Goal: Information Seeking & Learning: Find specific page/section

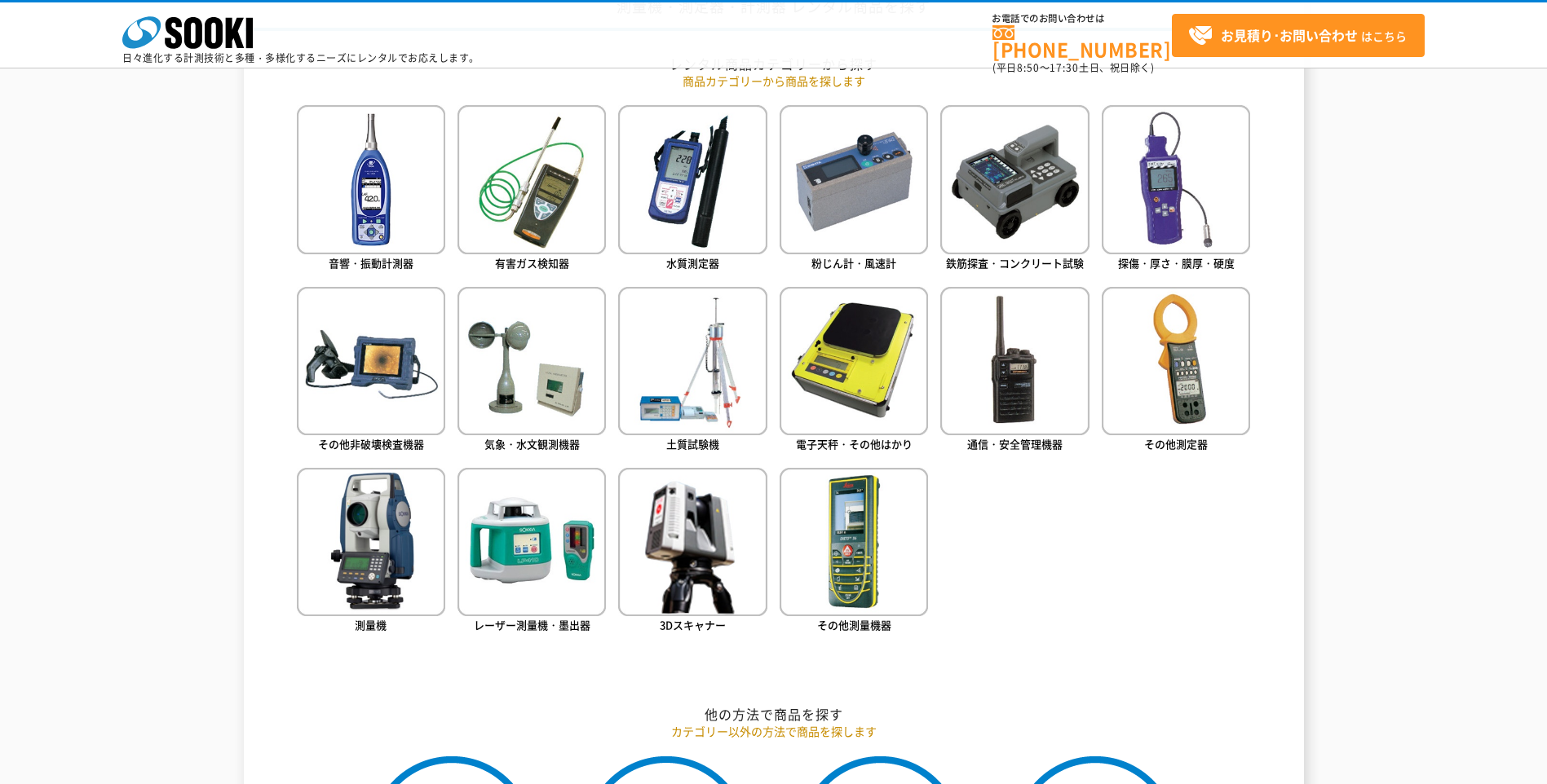
scroll to position [979, 0]
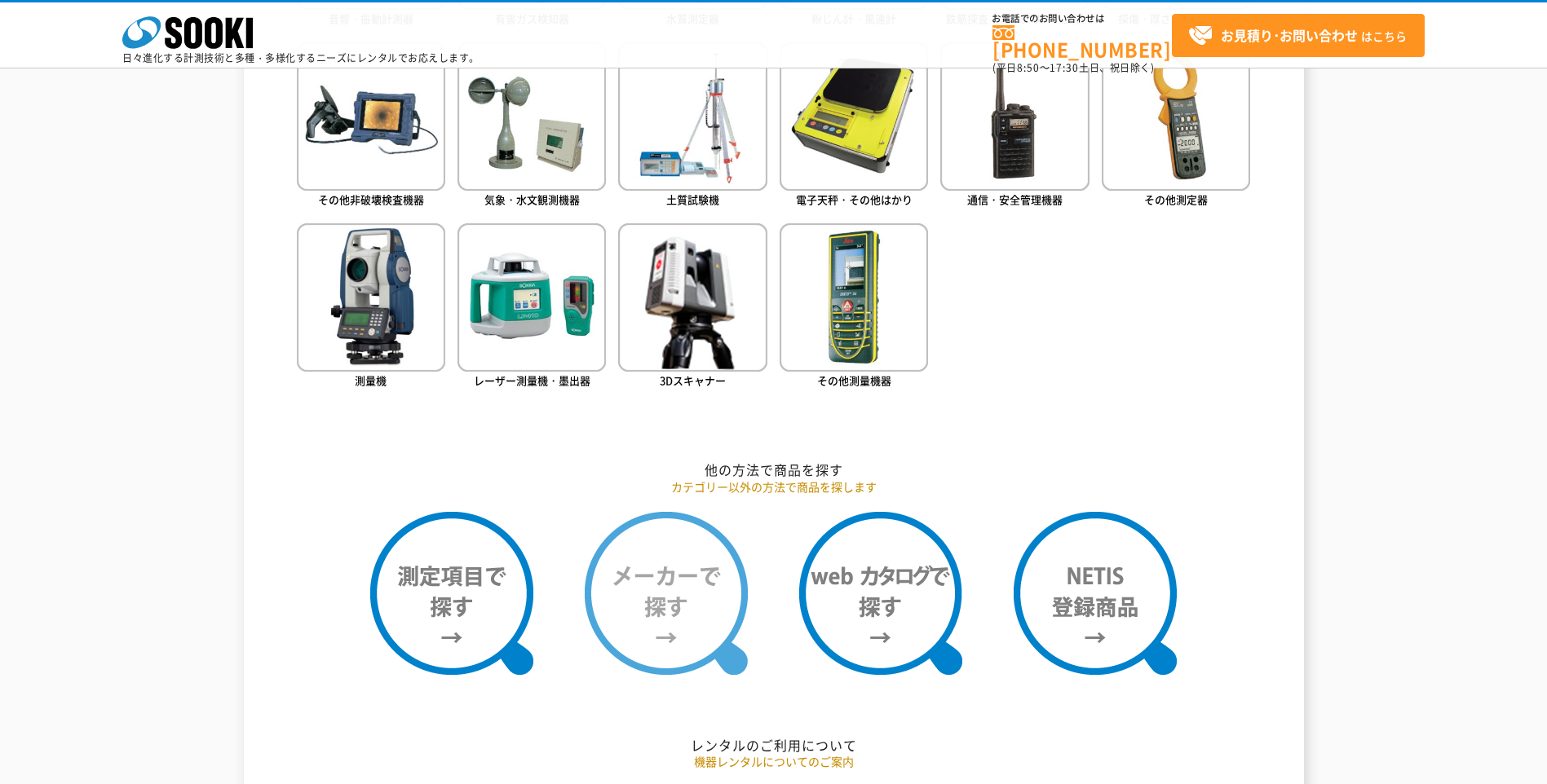
click at [653, 593] on img at bounding box center [666, 593] width 163 height 163
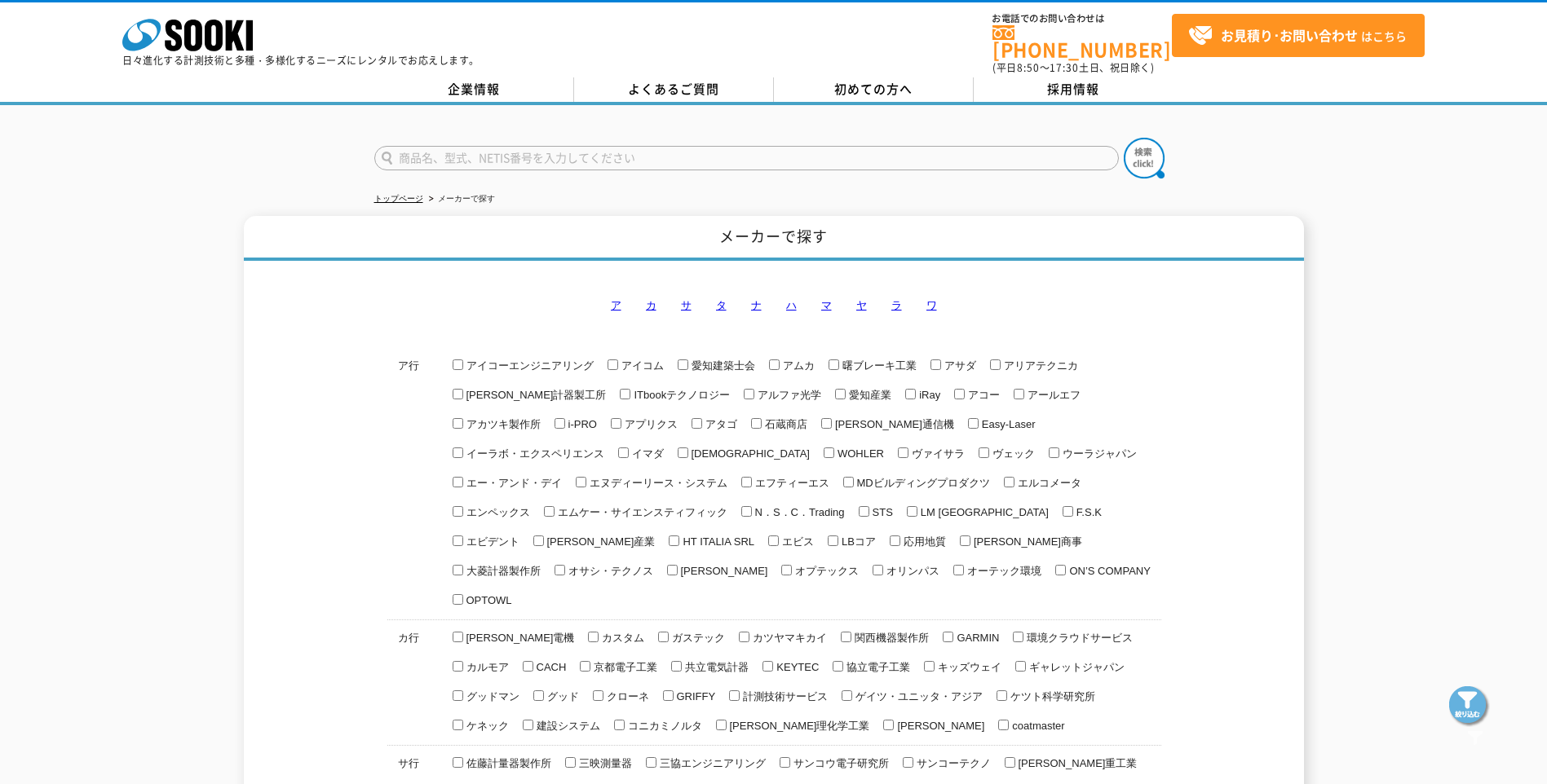
click at [463, 690] on input "グッドマン" at bounding box center [457, 695] width 10 height 10
checkbox input "true"
click at [1133, 142] on img at bounding box center [1143, 158] width 41 height 41
click at [497, 152] on input "text" at bounding box center [747, 158] width 745 height 25
type input "グッドマン"
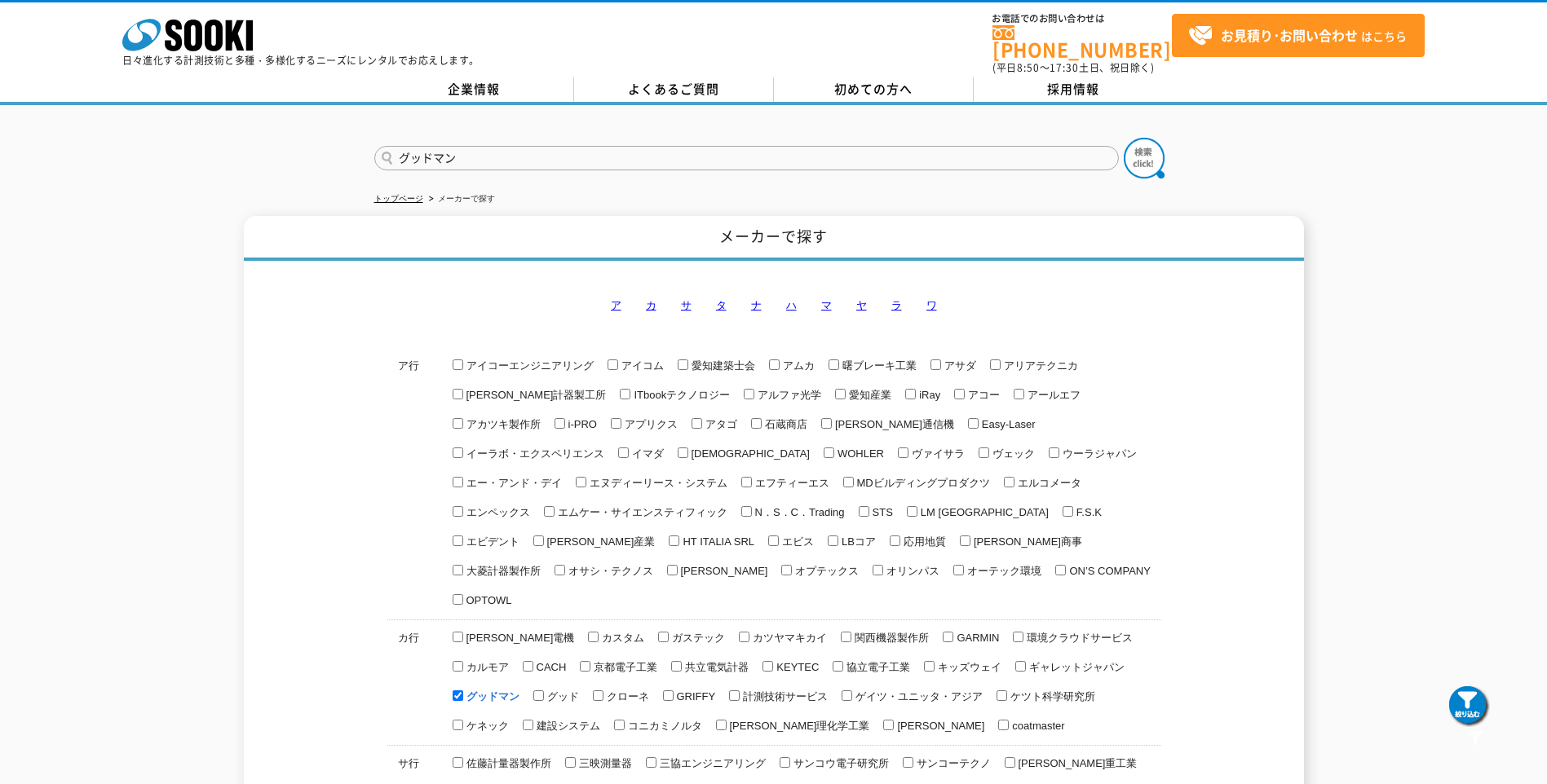
click at [1124, 138] on button at bounding box center [1143, 158] width 41 height 41
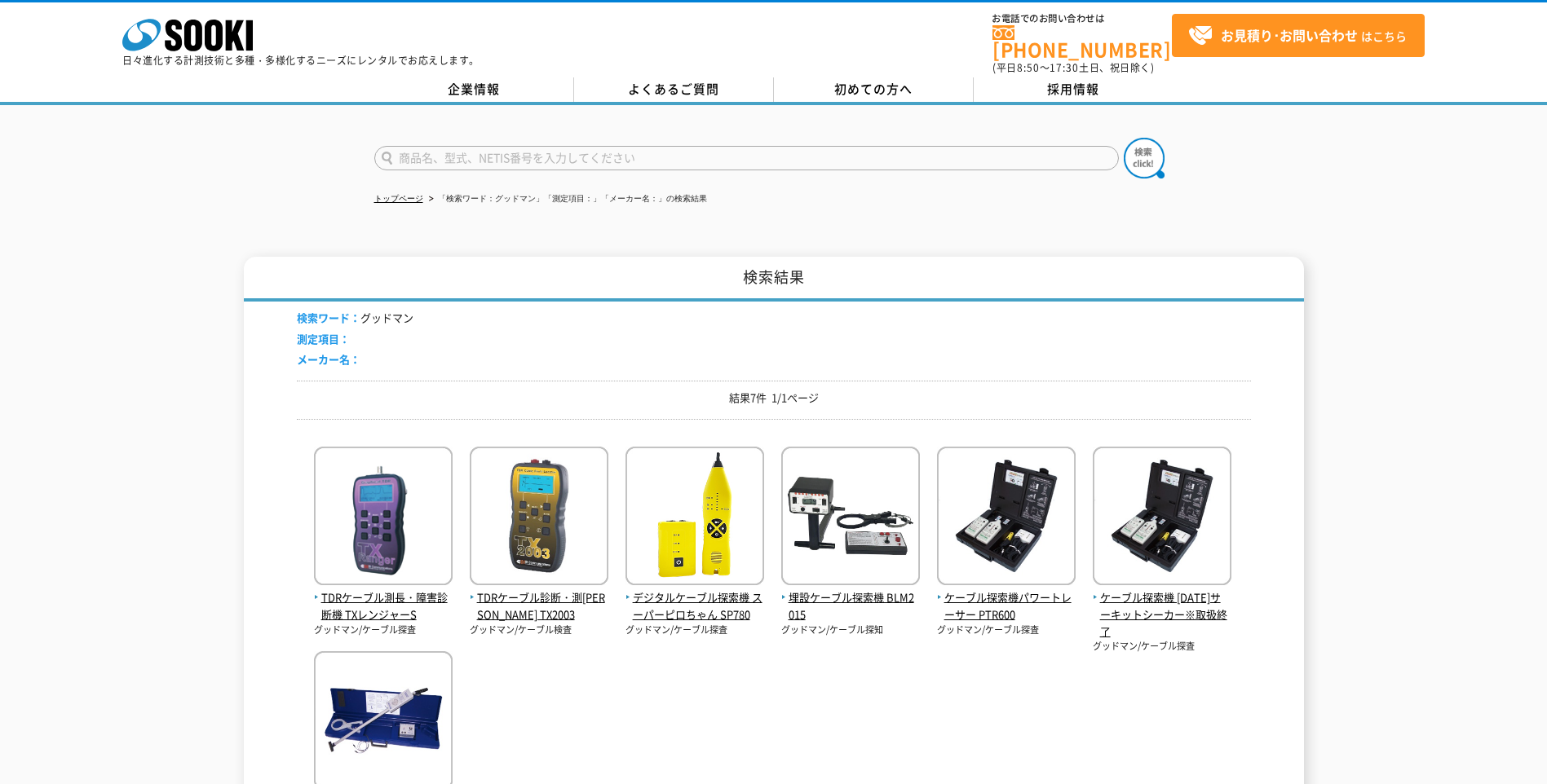
scroll to position [163, 0]
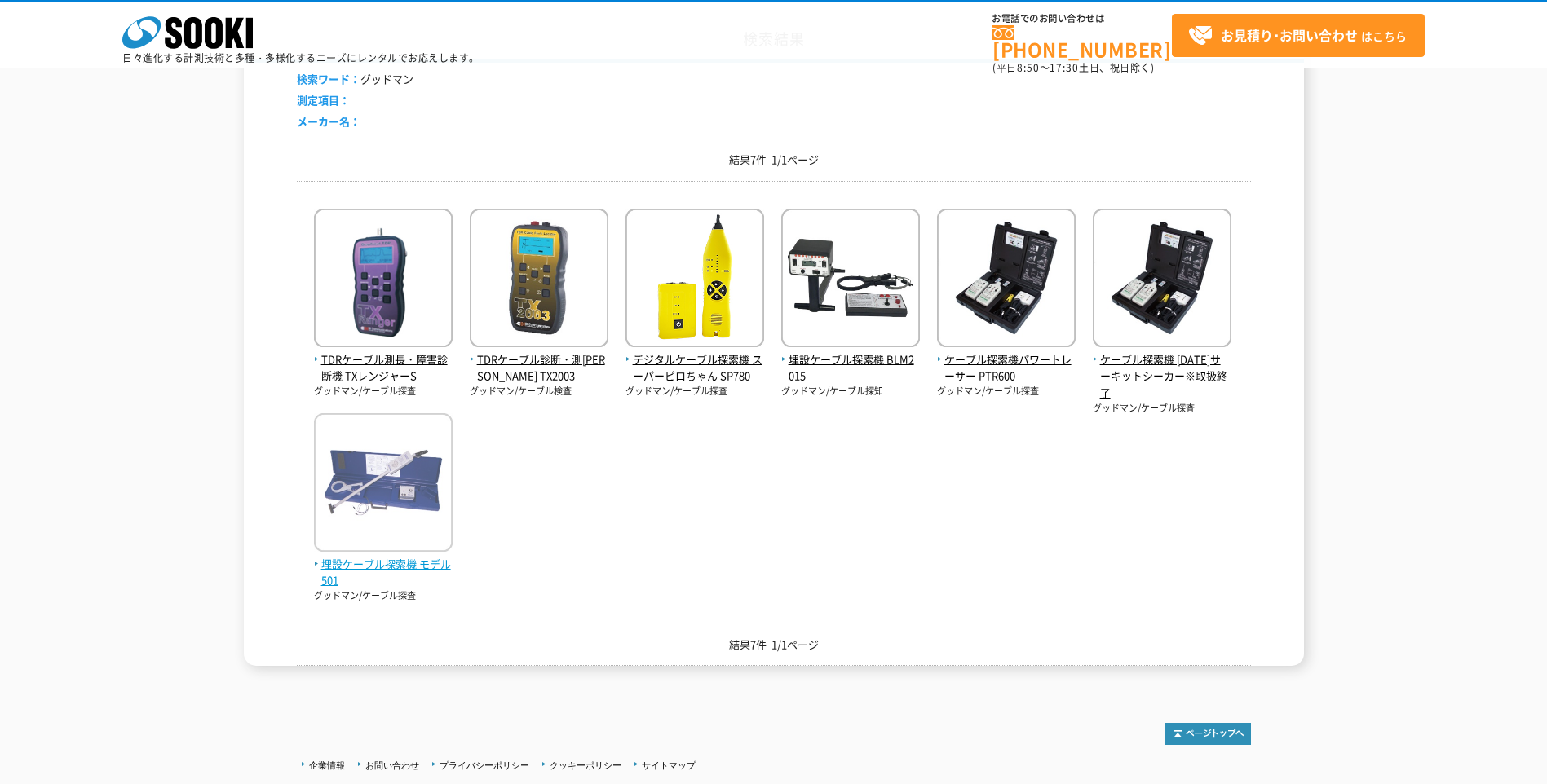
click at [396, 565] on span "埋設ケーブル探索機 モデル501" at bounding box center [383, 573] width 139 height 34
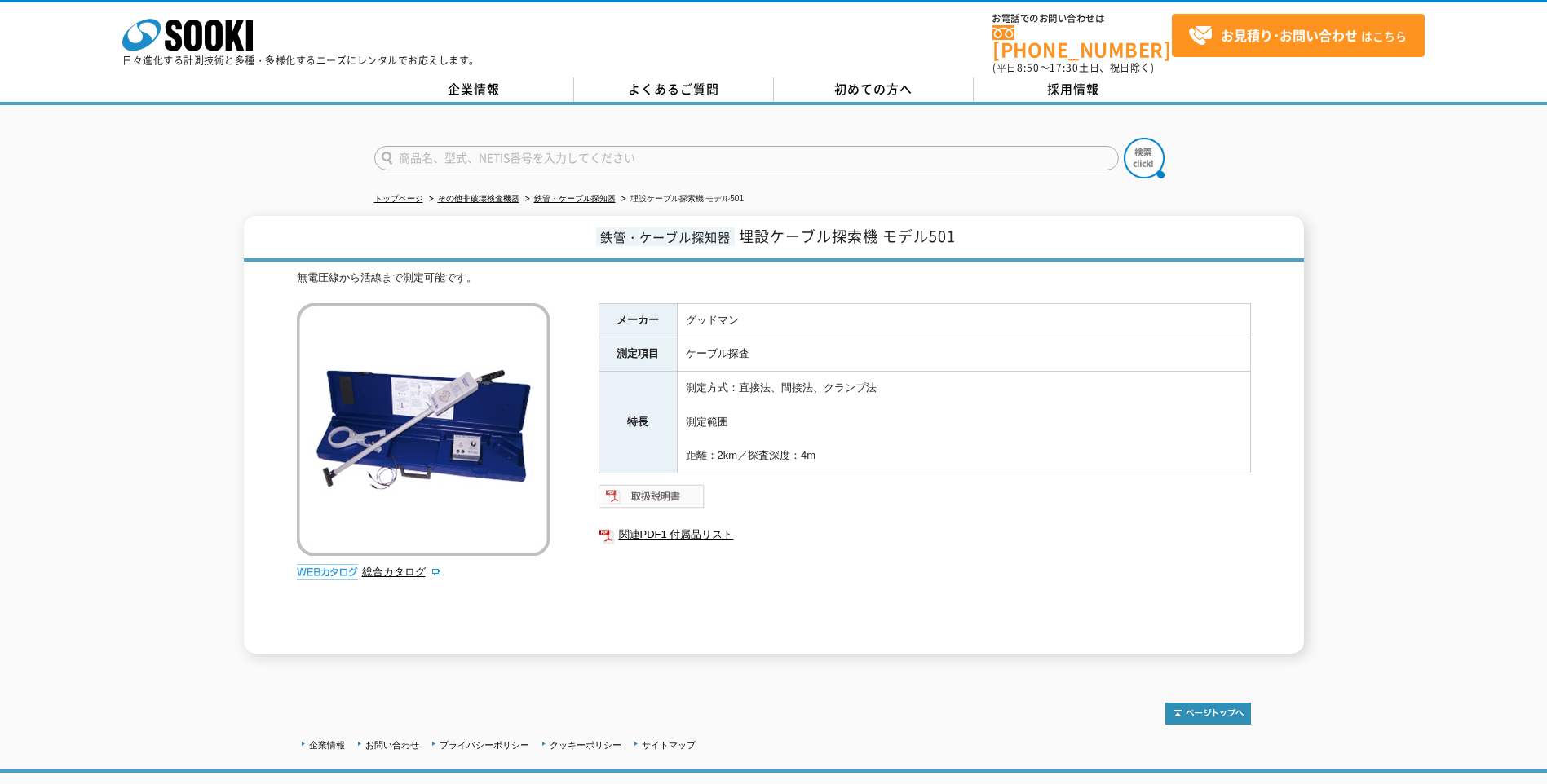
click at [657, 485] on img at bounding box center [651, 497] width 107 height 26
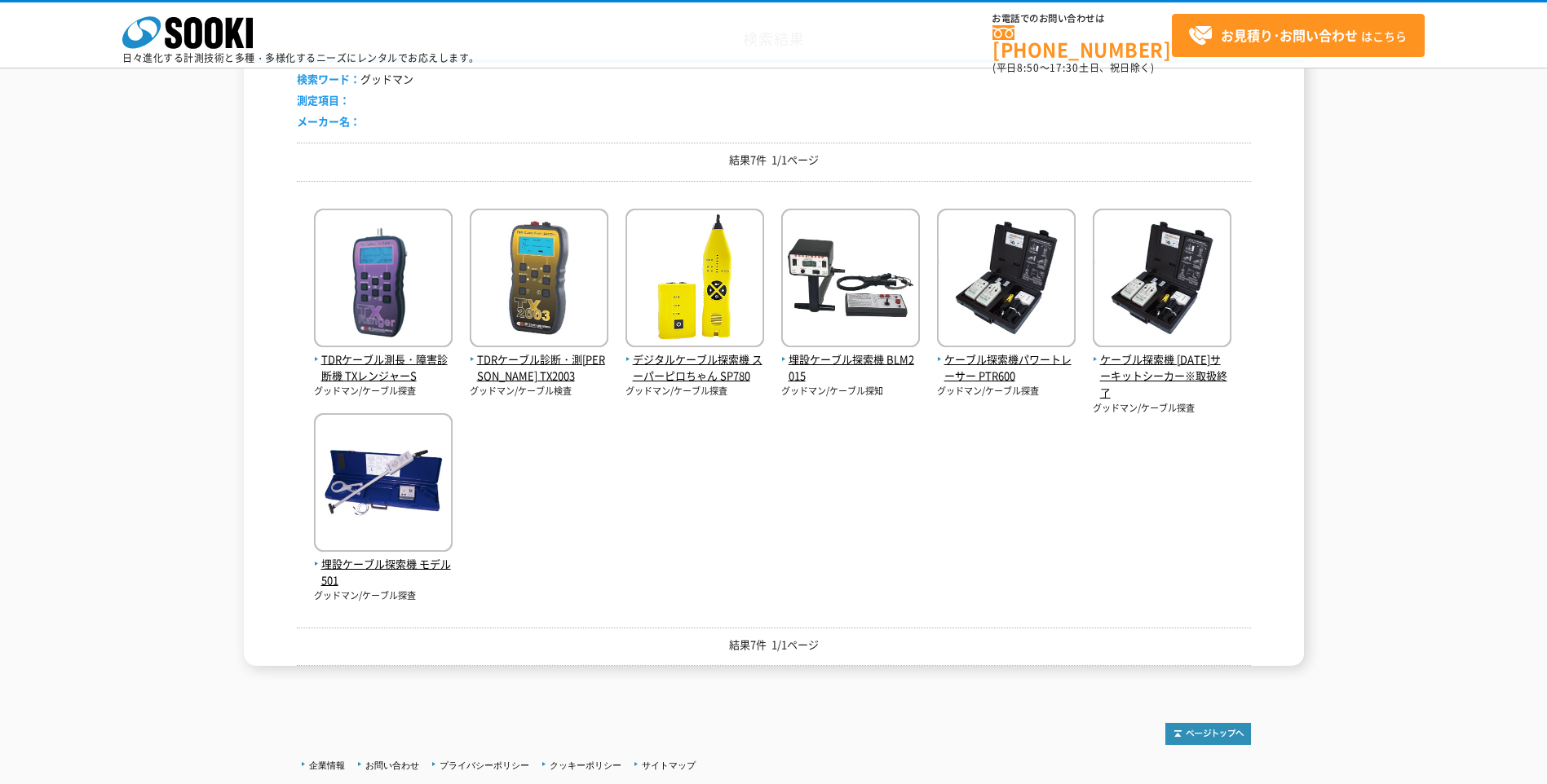
click at [782, 495] on div "TDRケーブル測長・障害診断機 TXレンジャーS グッドマン/ケーブル探査 TDRケーブル診断・測長機 TX2003" at bounding box center [774, 398] width 954 height 409
click at [848, 356] on span "埋設ケーブル探索機 BLM2015" at bounding box center [851, 368] width 139 height 34
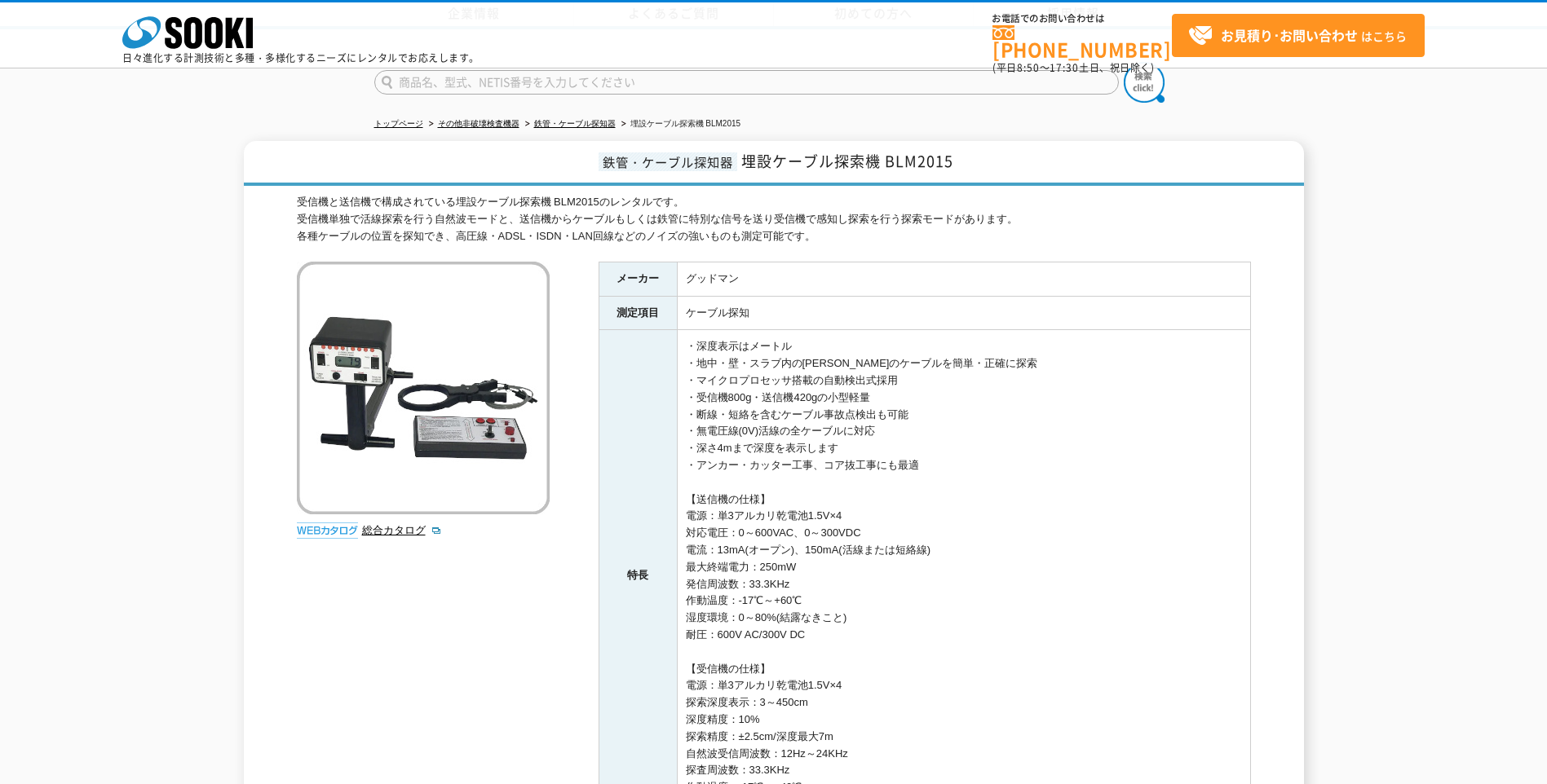
scroll to position [374, 0]
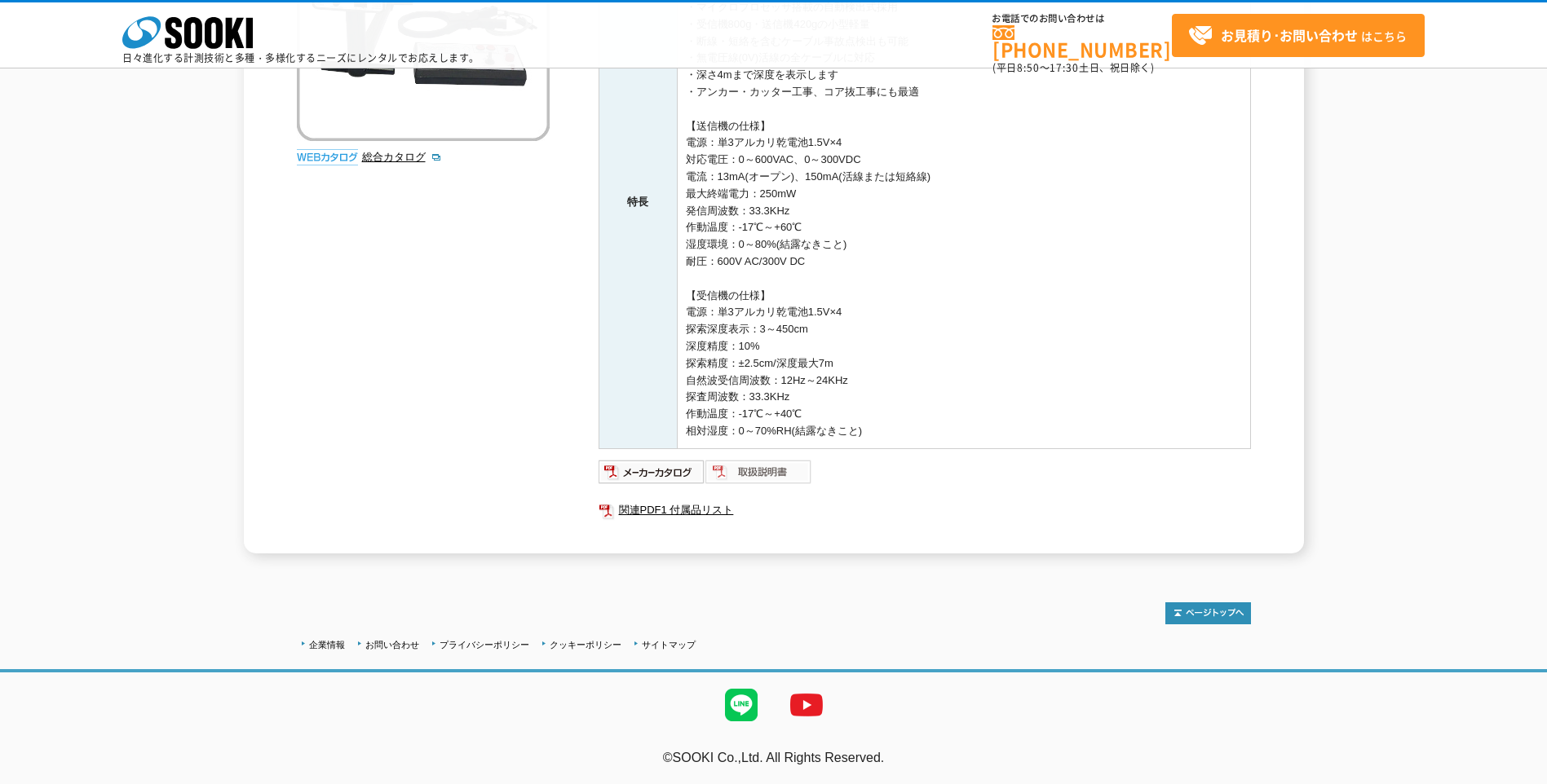
click at [754, 469] on img at bounding box center [758, 472] width 107 height 26
click at [661, 472] on img at bounding box center [651, 472] width 107 height 26
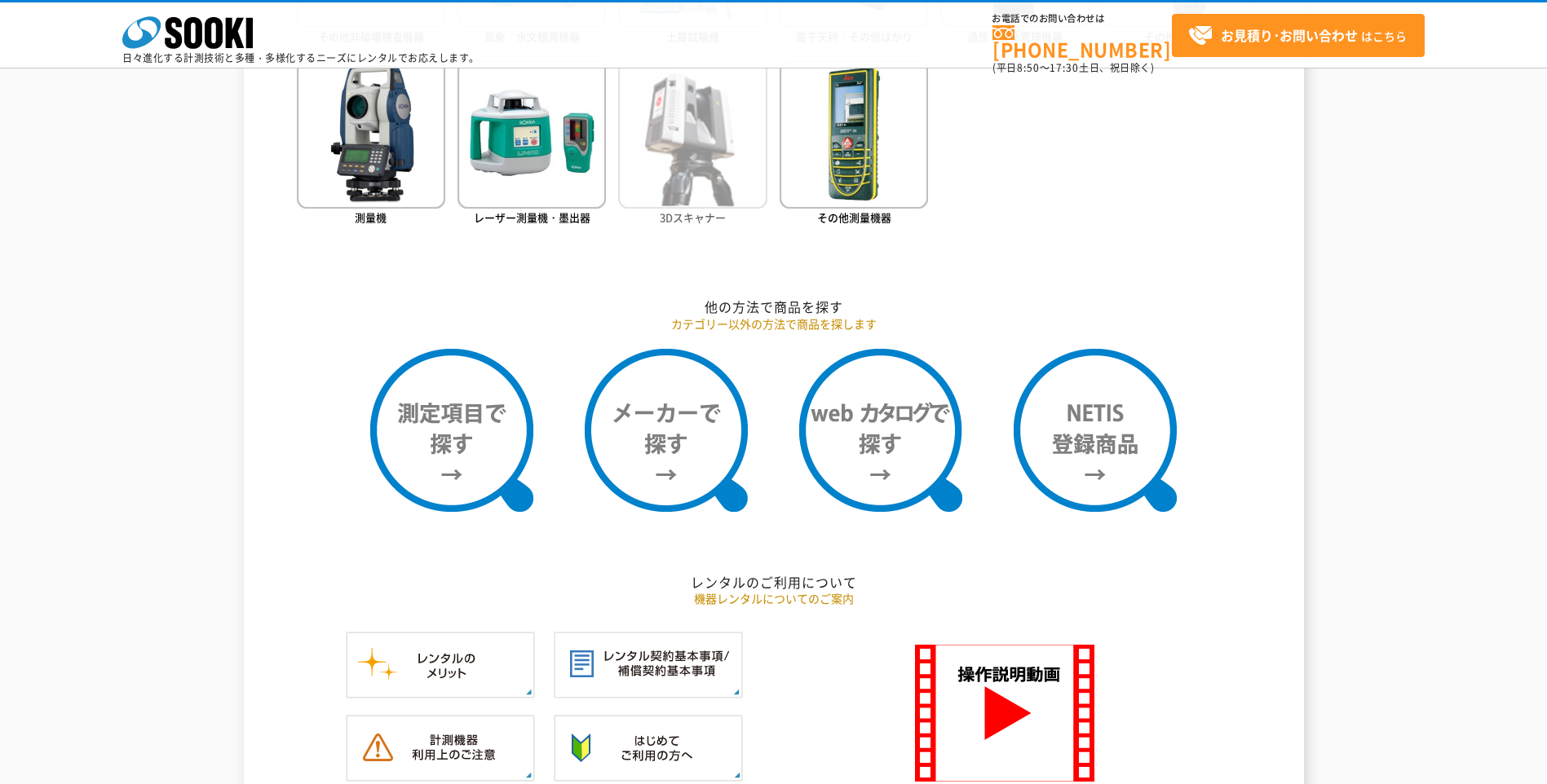
scroll to position [1304, 0]
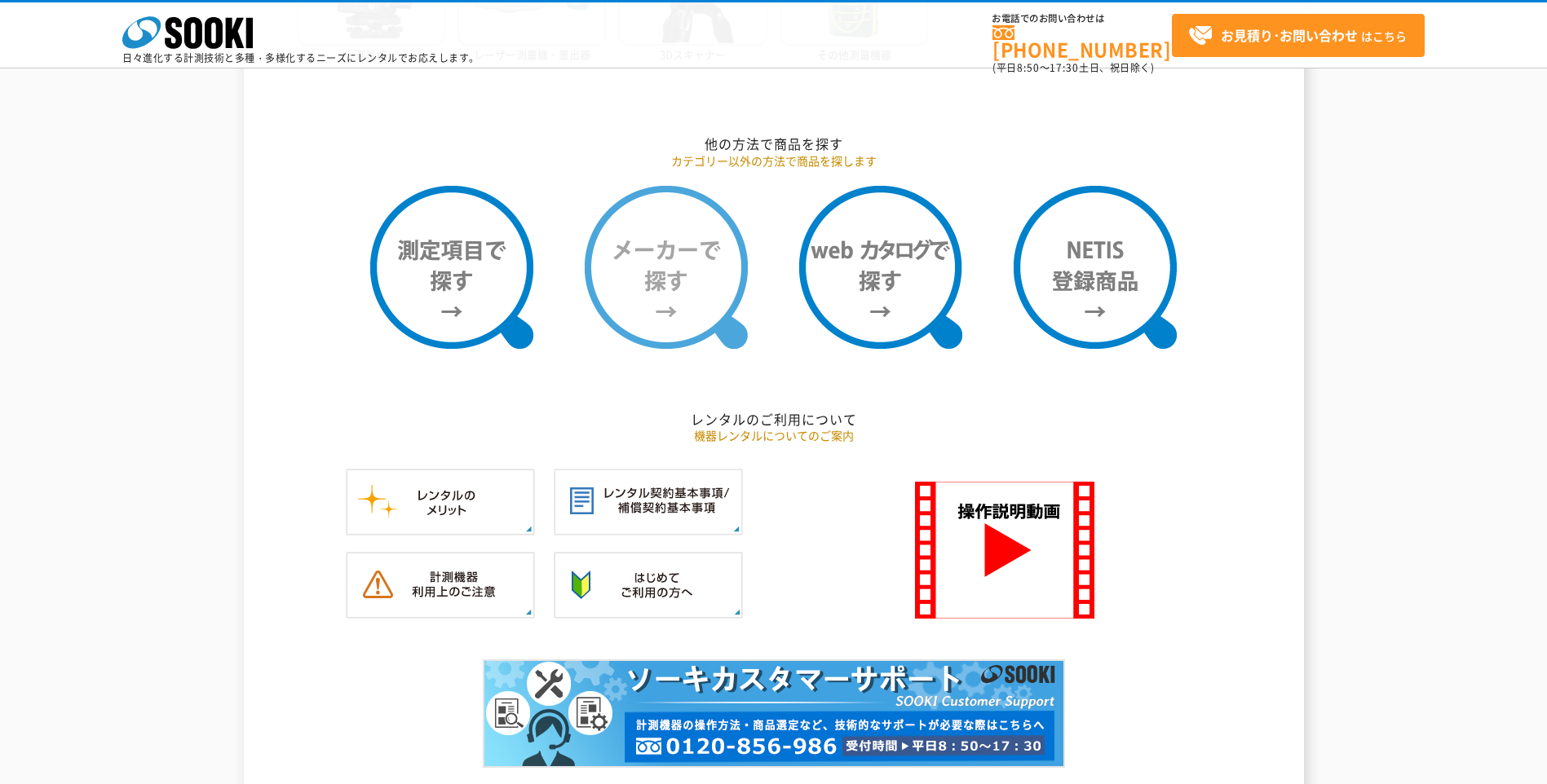
click at [666, 273] on img at bounding box center [666, 267] width 163 height 163
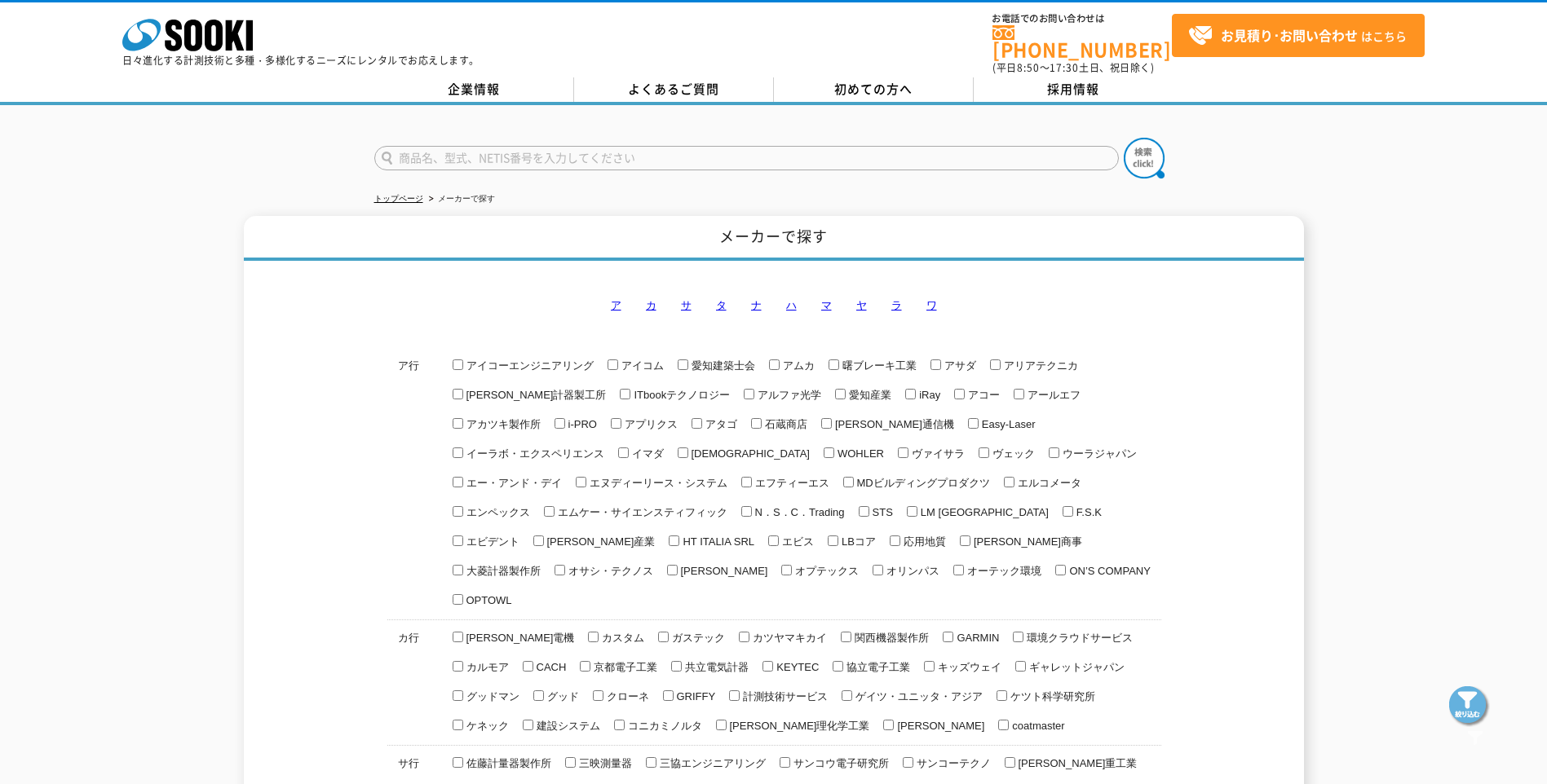
click at [565, 147] on input "text" at bounding box center [747, 158] width 745 height 25
type input "g"
type input "グッドマン"
click at [1143, 154] on img at bounding box center [1143, 158] width 41 height 41
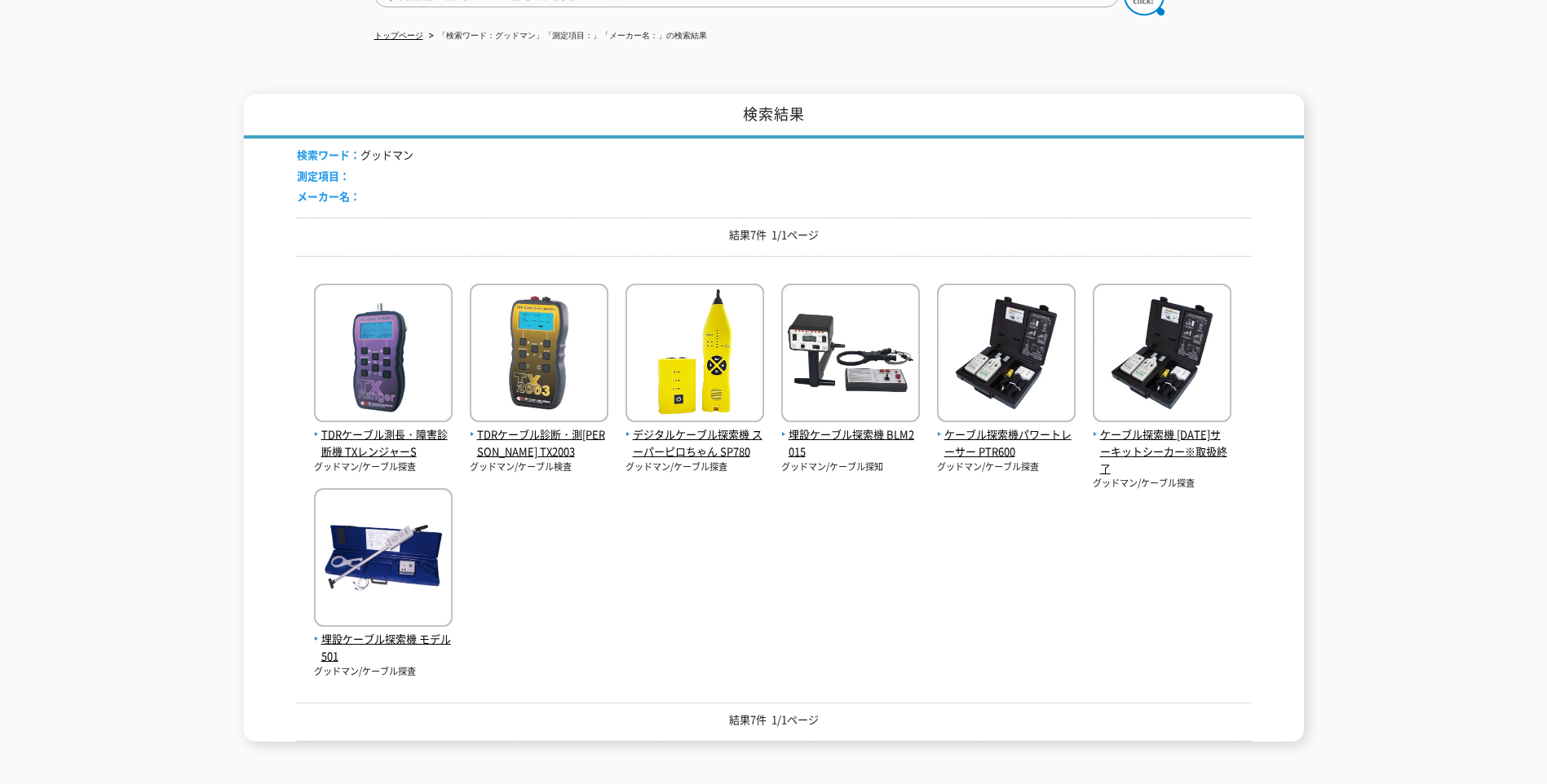
scroll to position [285, 0]
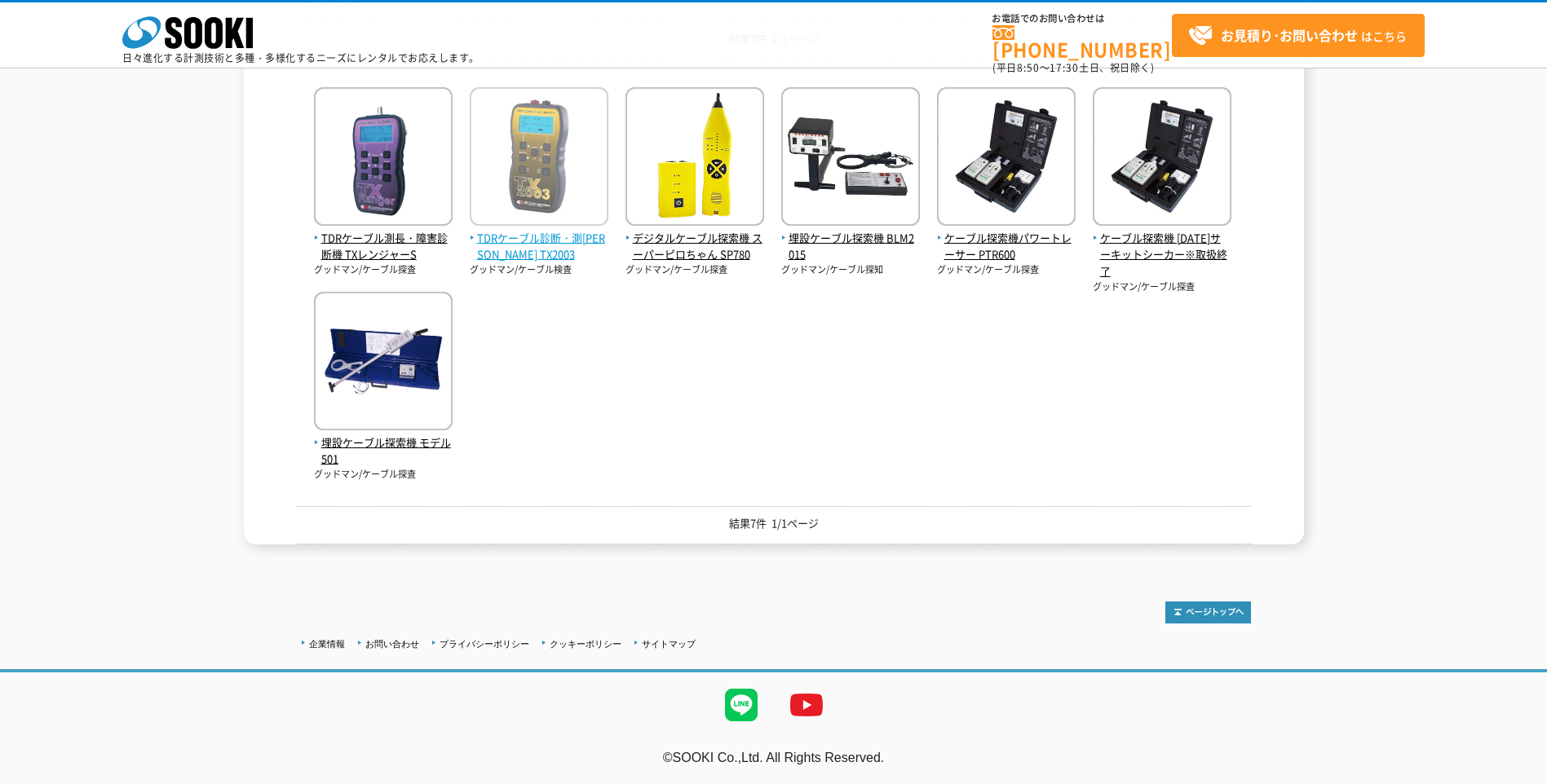
click at [541, 235] on span "TDRケーブル診断・測長機 TX2003" at bounding box center [539, 247] width 139 height 34
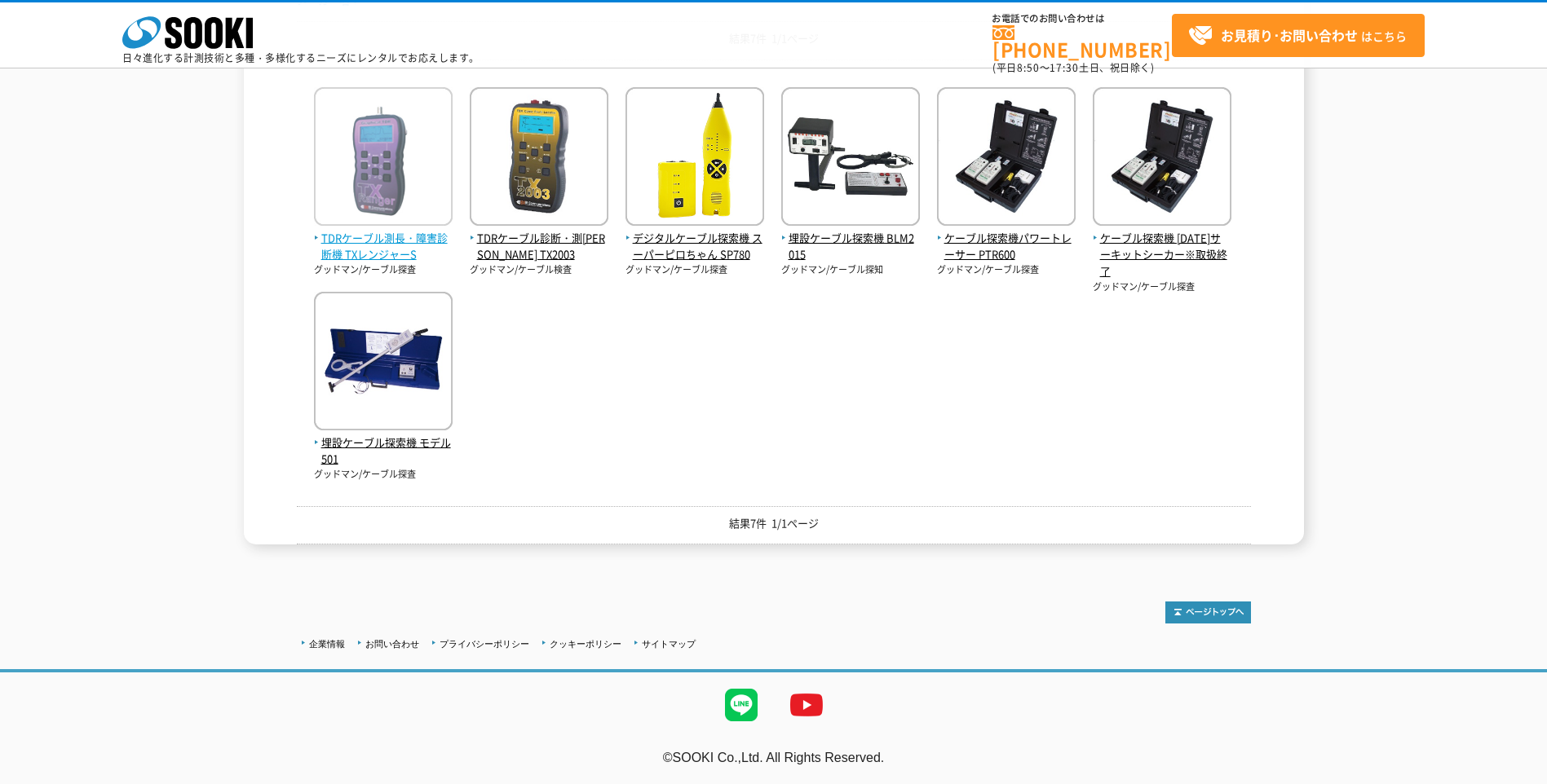
click at [385, 242] on span "TDRケーブル測長・障害診断機 TXレンジャーS" at bounding box center [383, 247] width 139 height 34
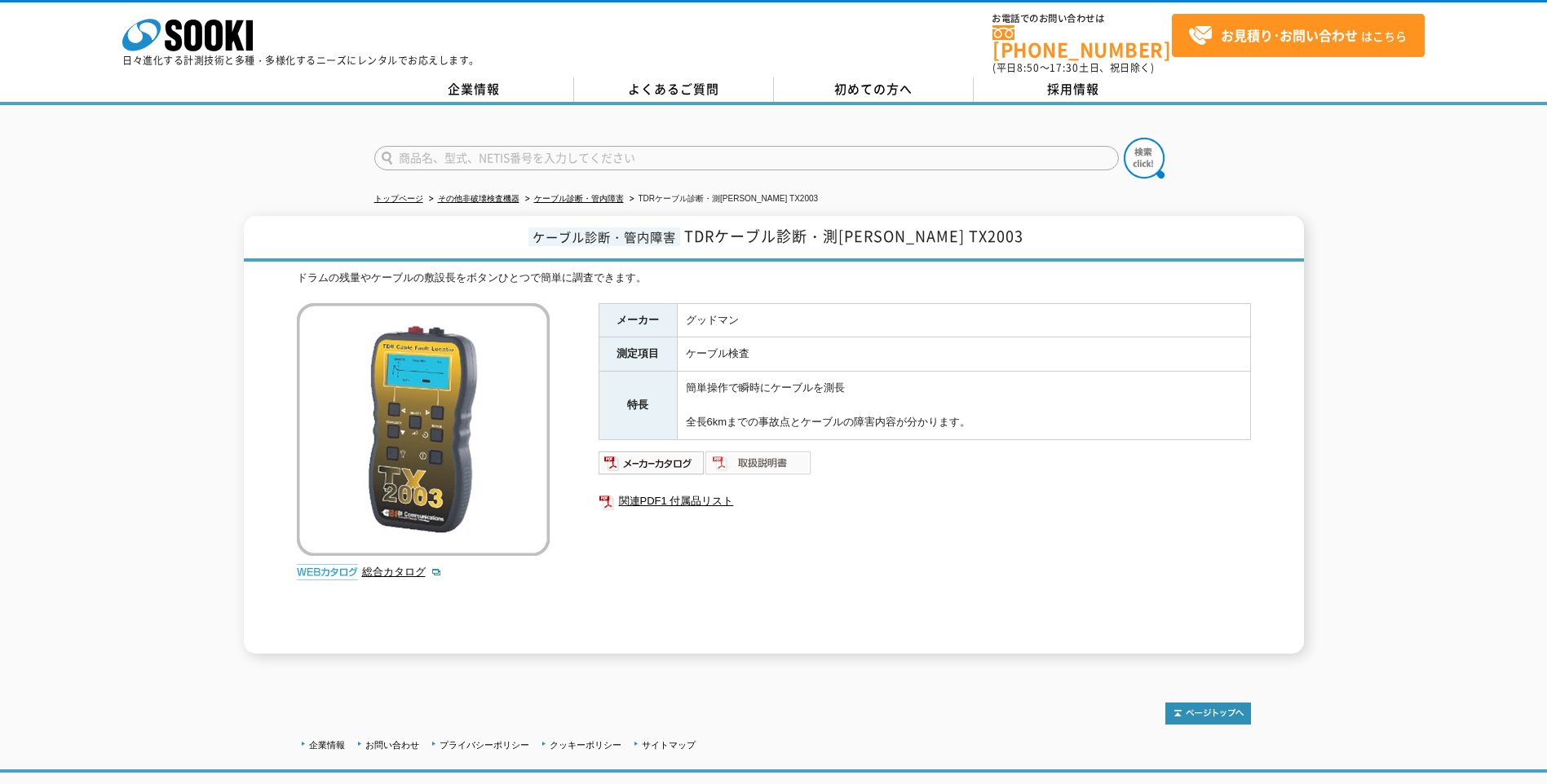
click at [760, 452] on img at bounding box center [758, 463] width 107 height 26
click at [657, 453] on img at bounding box center [651, 463] width 107 height 26
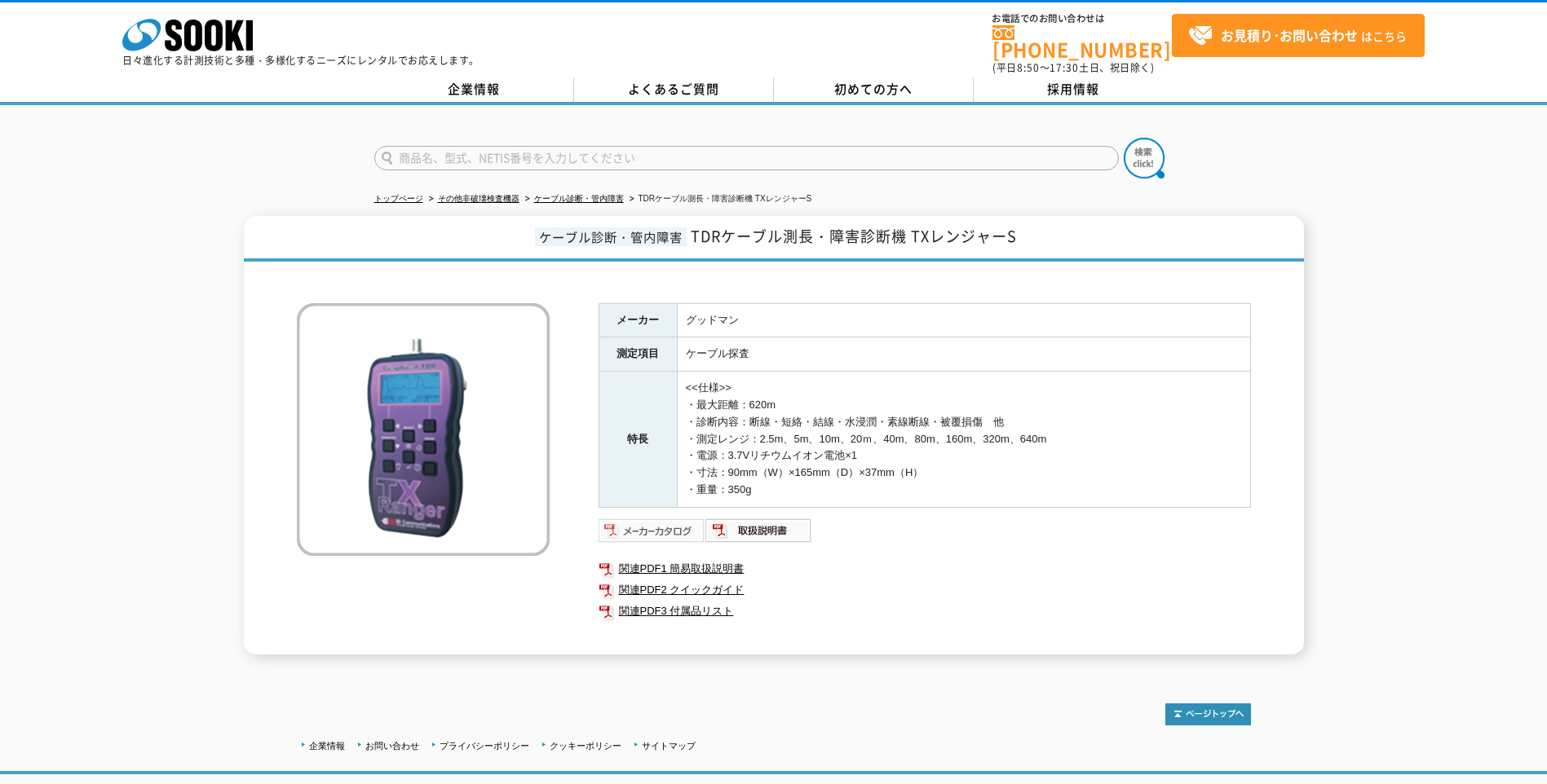
click at [664, 526] on img at bounding box center [651, 531] width 107 height 26
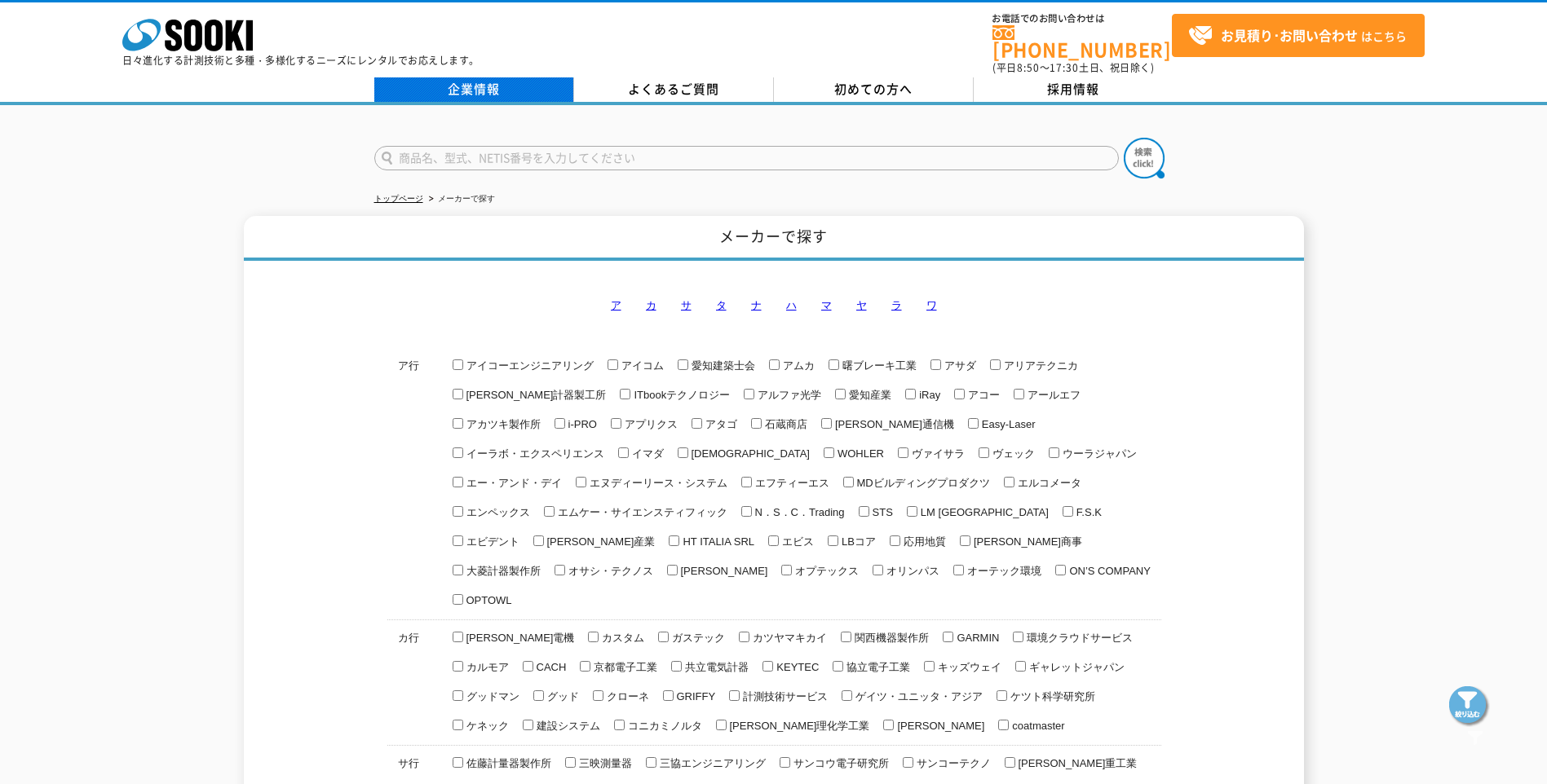
click at [475, 80] on link "企業情報" at bounding box center [473, 90] width 199 height 25
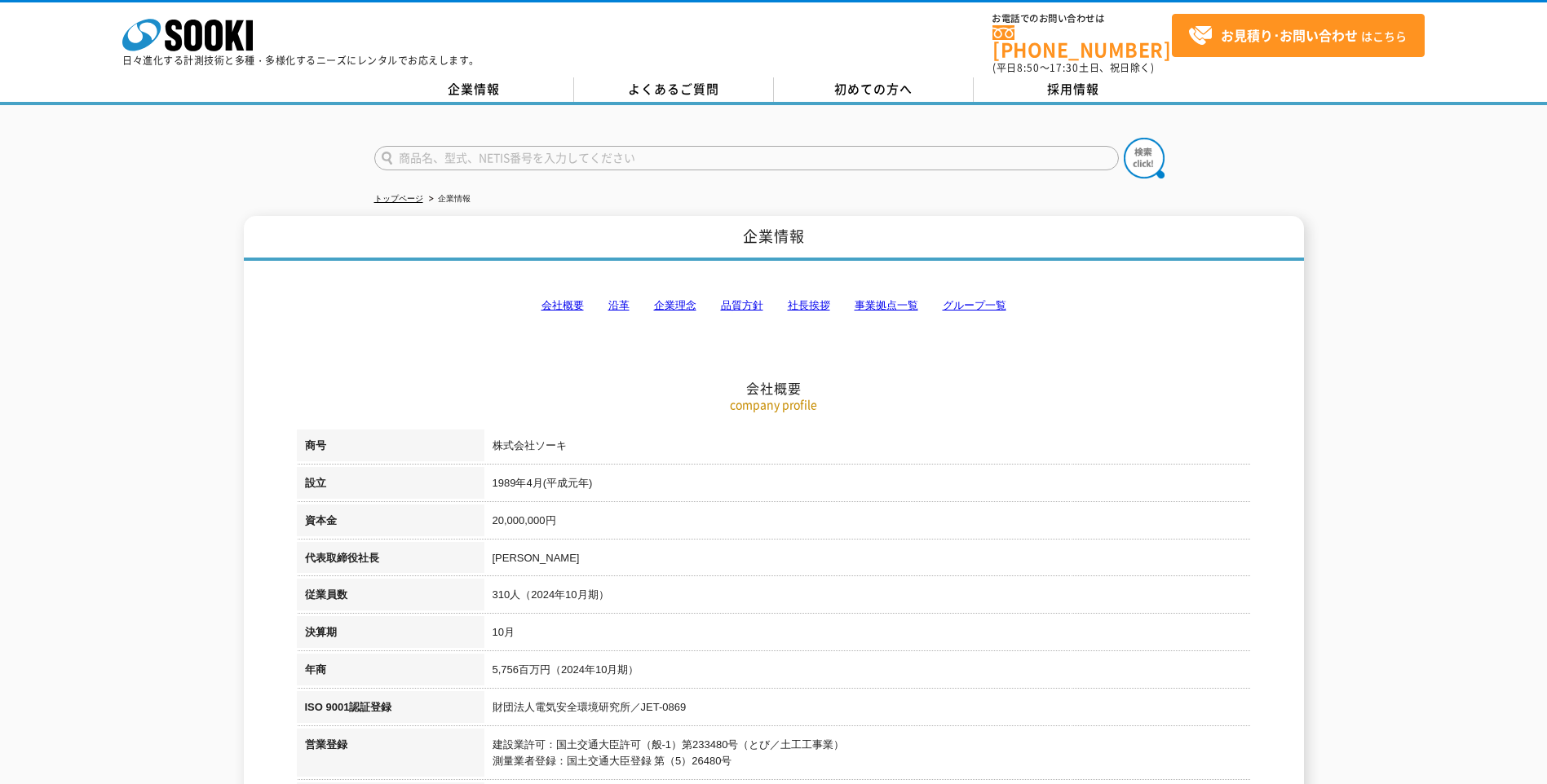
click at [902, 299] on link "事業拠点一覧" at bounding box center [885, 305] width 63 height 12
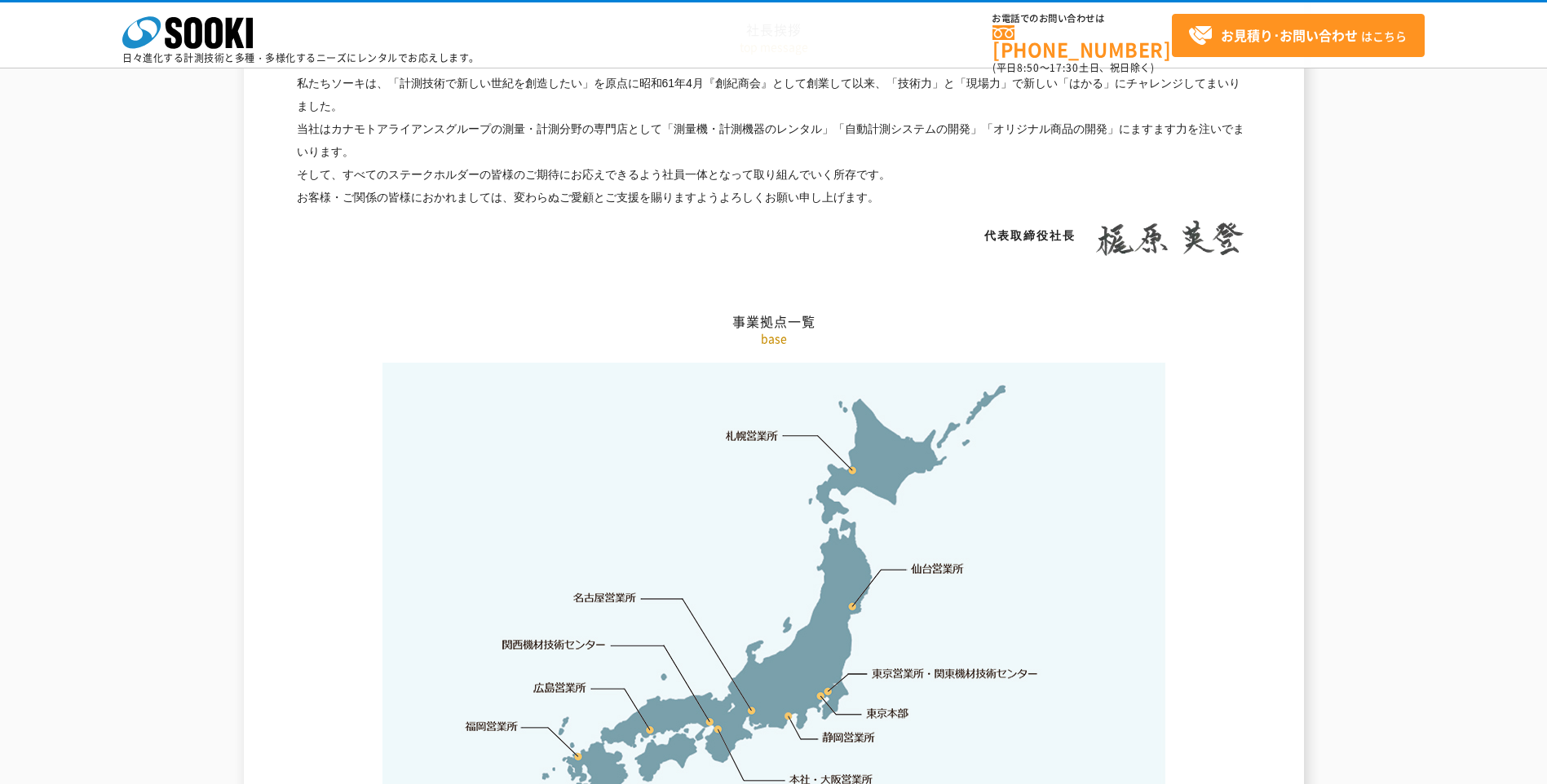
scroll to position [3273, 0]
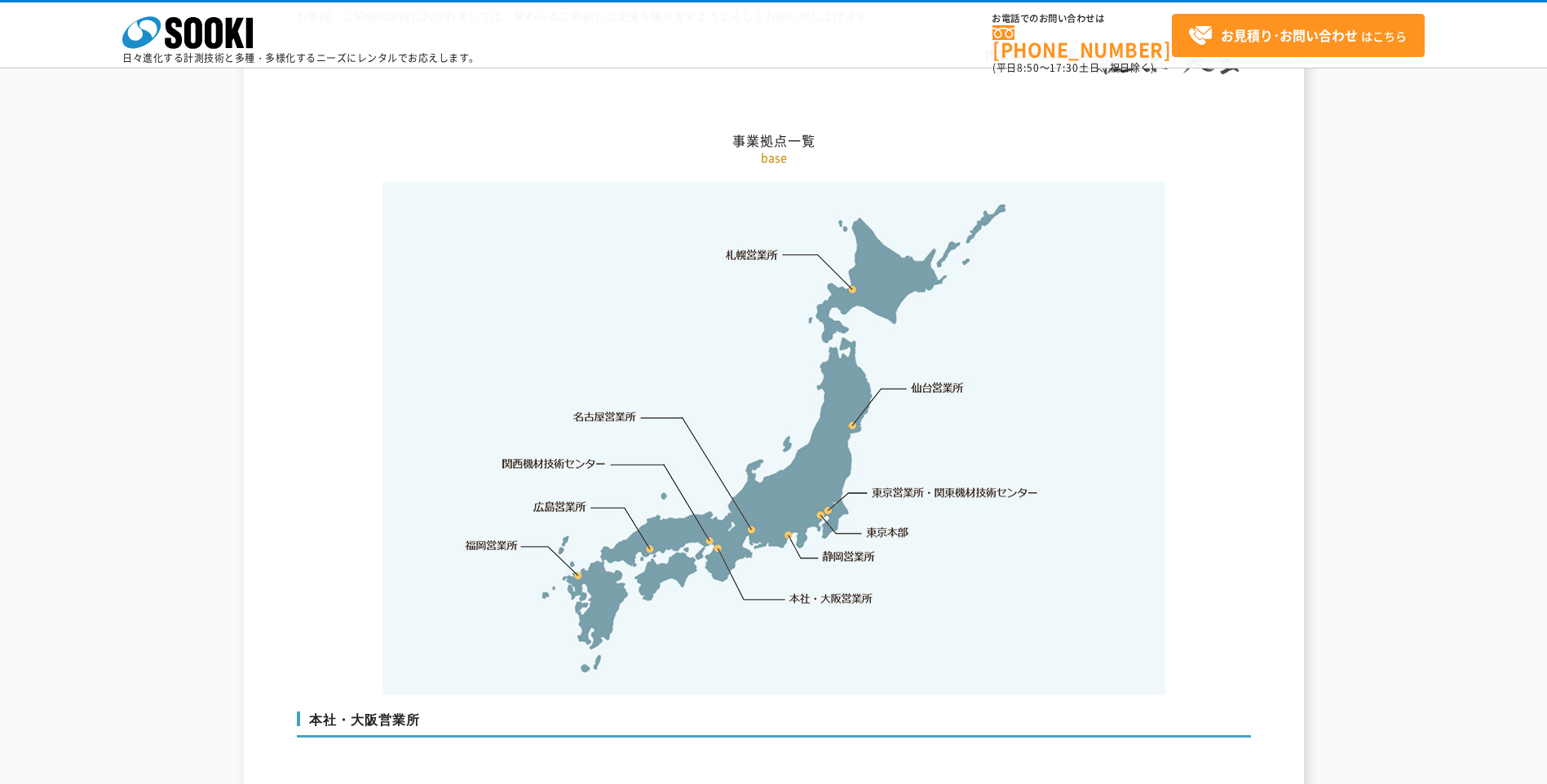
click at [495, 537] on link "福岡営業所" at bounding box center [491, 545] width 53 height 16
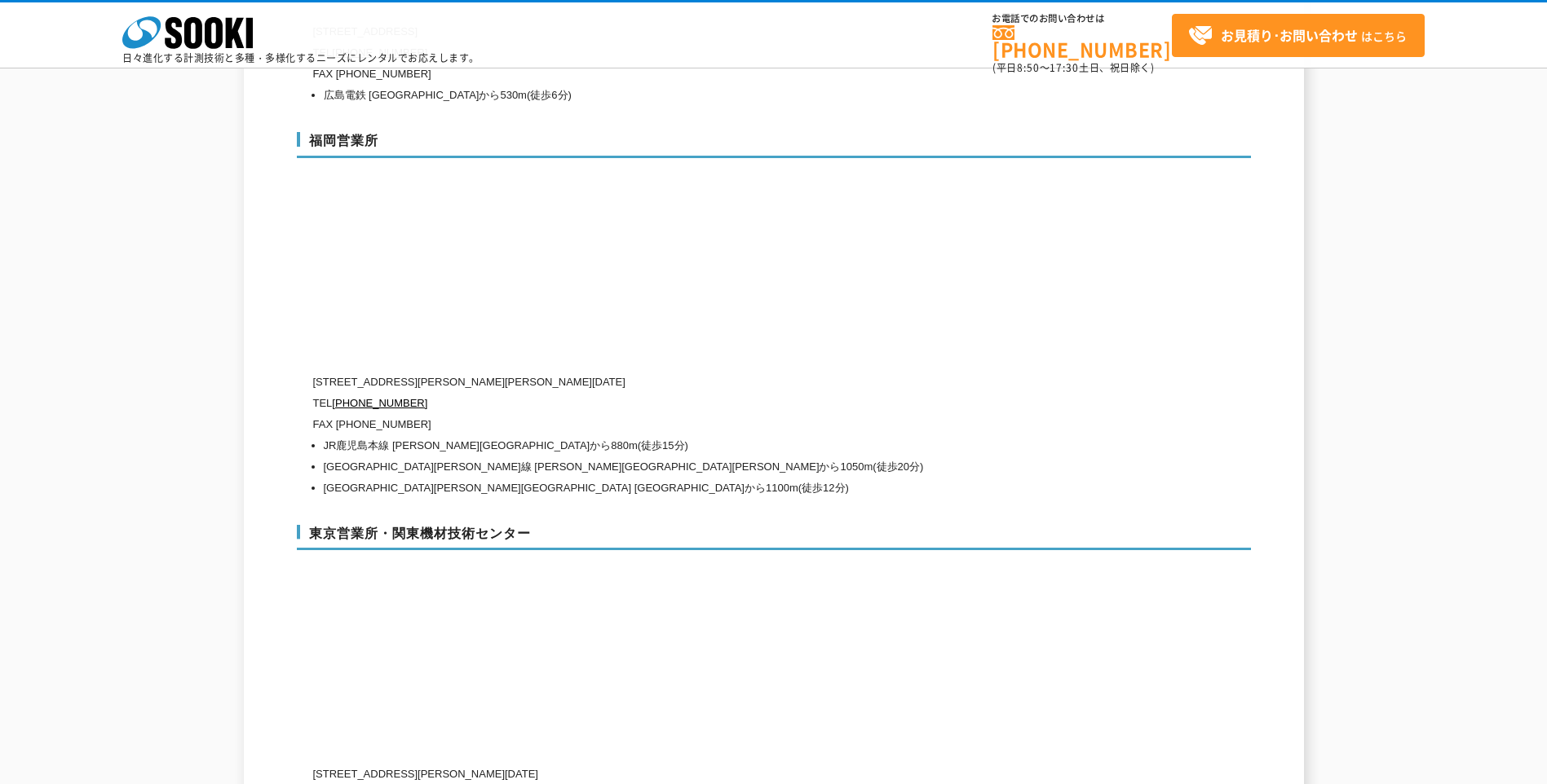
scroll to position [6331, 0]
